Goal: Task Accomplishment & Management: Use online tool/utility

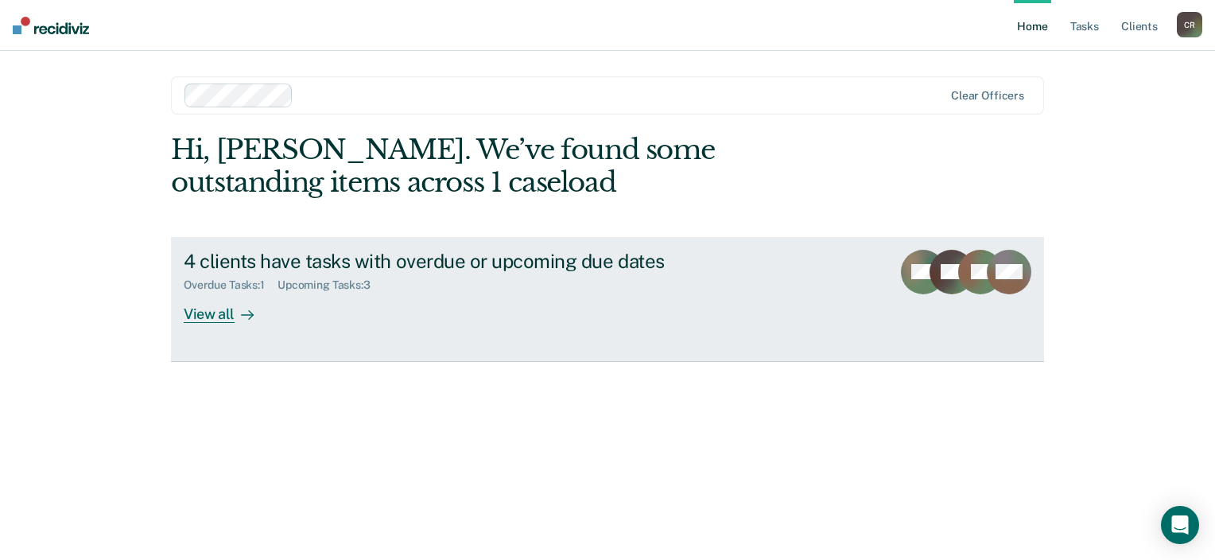
click at [205, 315] on div "View all" at bounding box center [228, 307] width 89 height 31
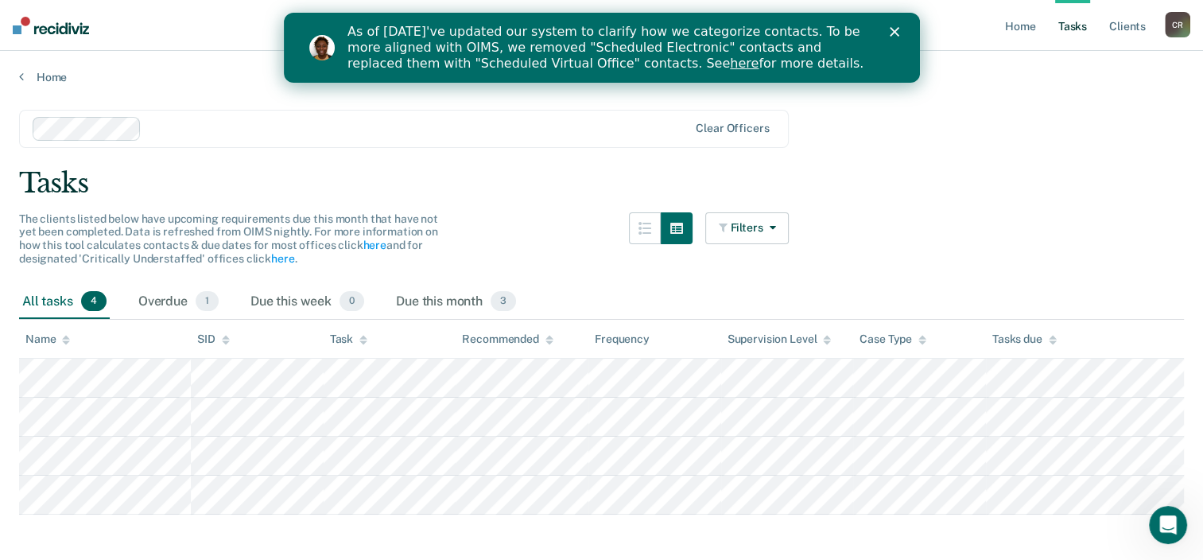
click at [896, 27] on icon "Close" at bounding box center [894, 32] width 10 height 10
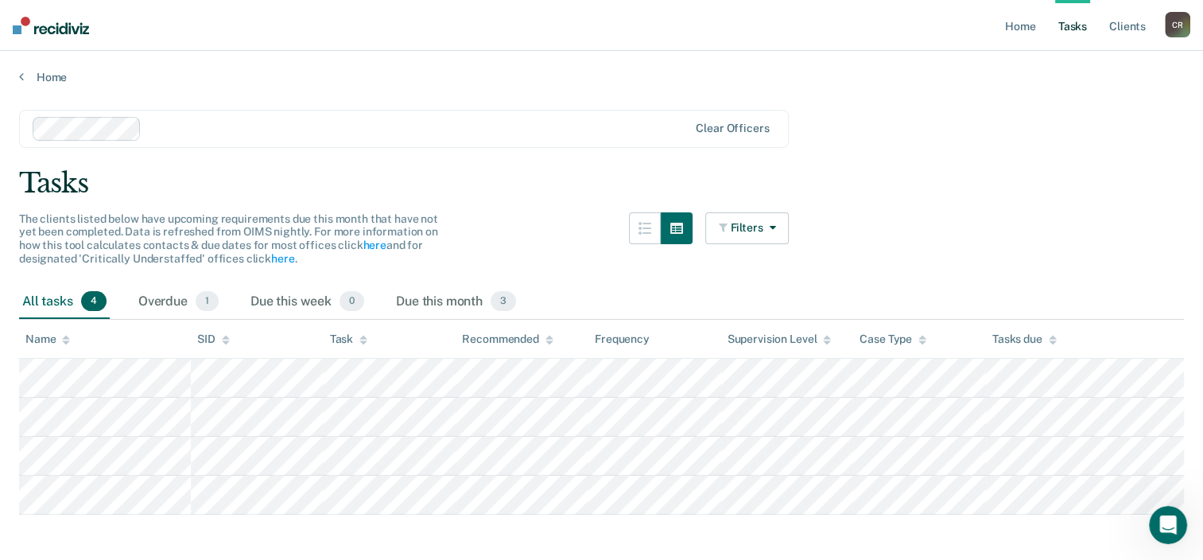
scroll to position [33, 0]
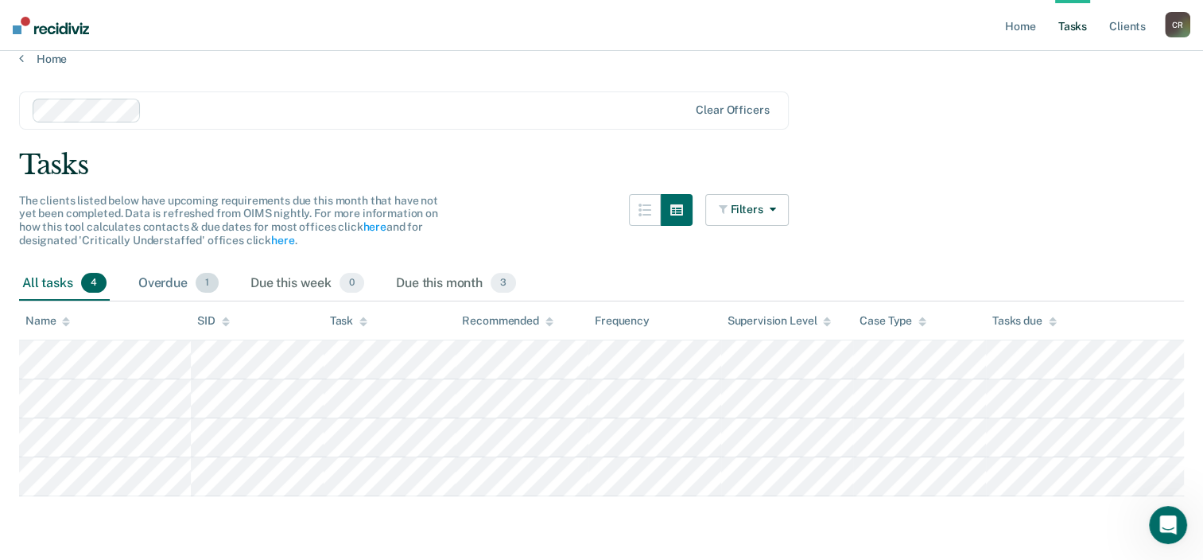
click at [162, 277] on div "Overdue 1" at bounding box center [178, 283] width 87 height 35
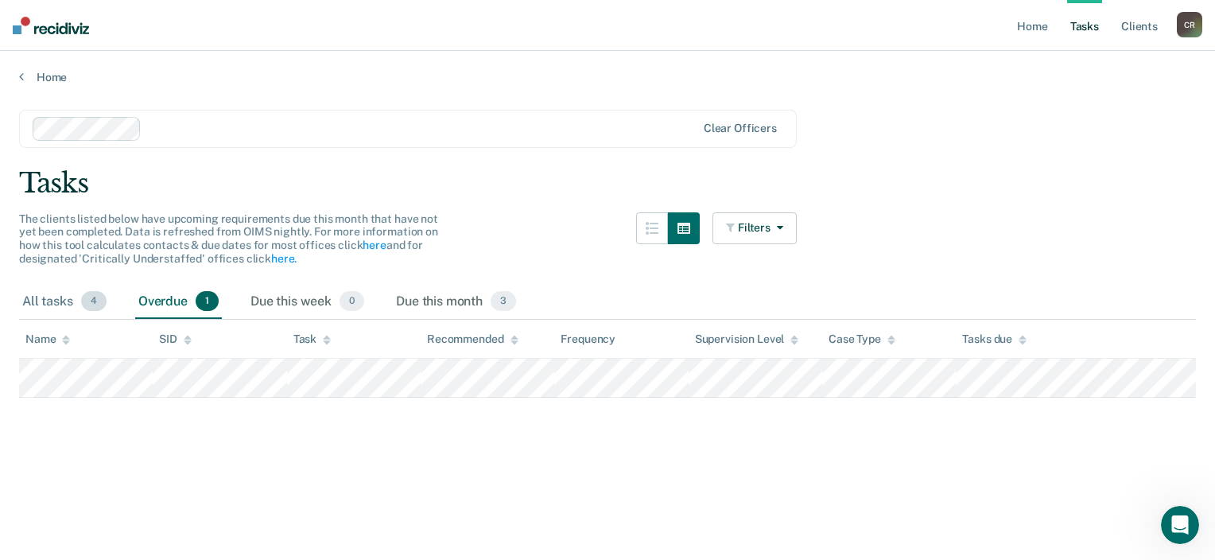
click at [64, 295] on div "All tasks 4" at bounding box center [64, 302] width 91 height 35
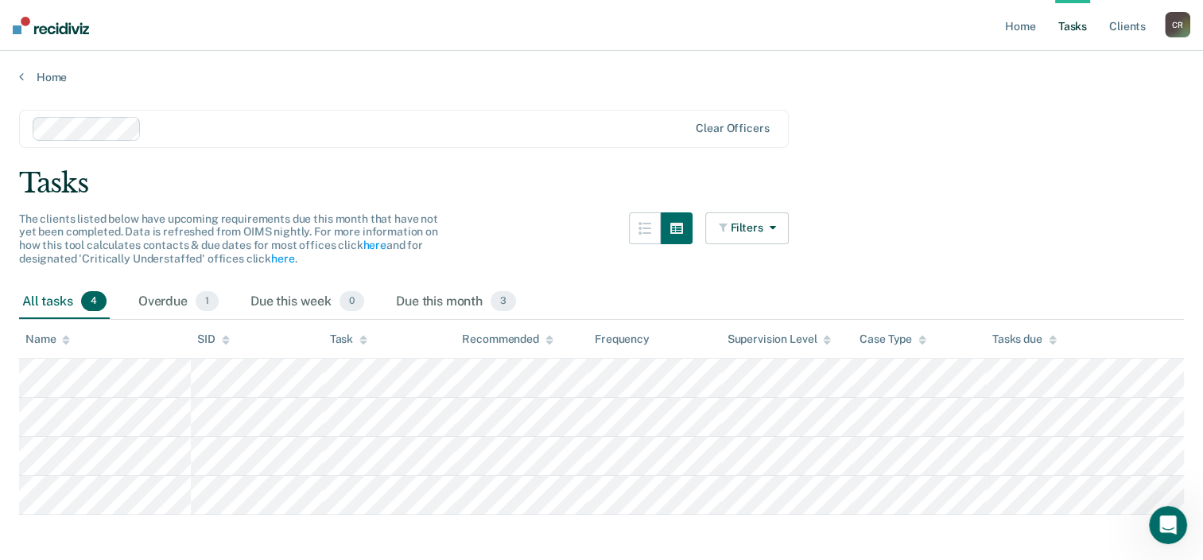
click at [1156, 126] on main "Clear officers Tasks The clients listed below have upcoming requirements due th…" at bounding box center [601, 328] width 1203 height 489
